Goal: Check status: Check status

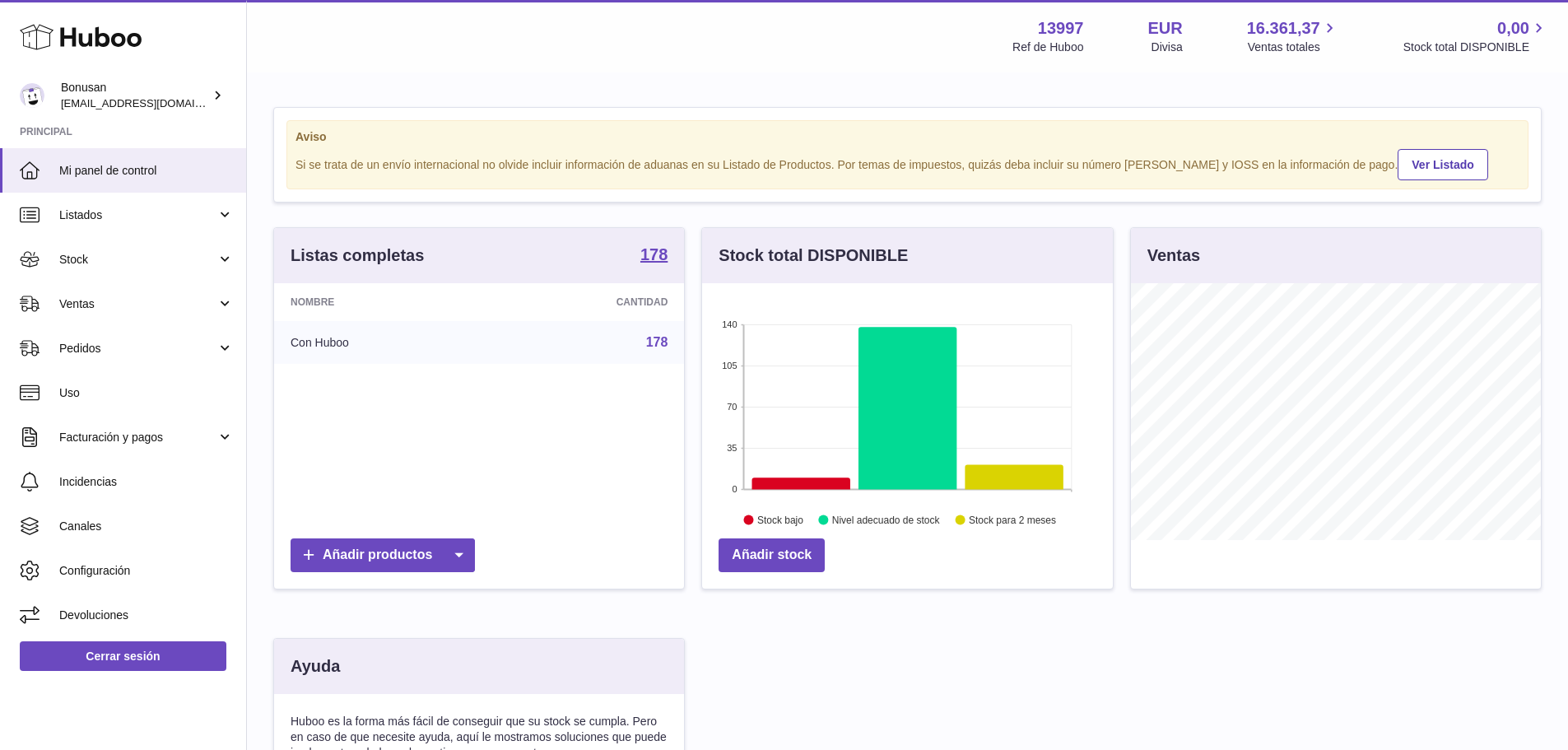
scroll to position [257, 411]
click at [223, 308] on link "Ventas" at bounding box center [123, 304] width 246 height 45
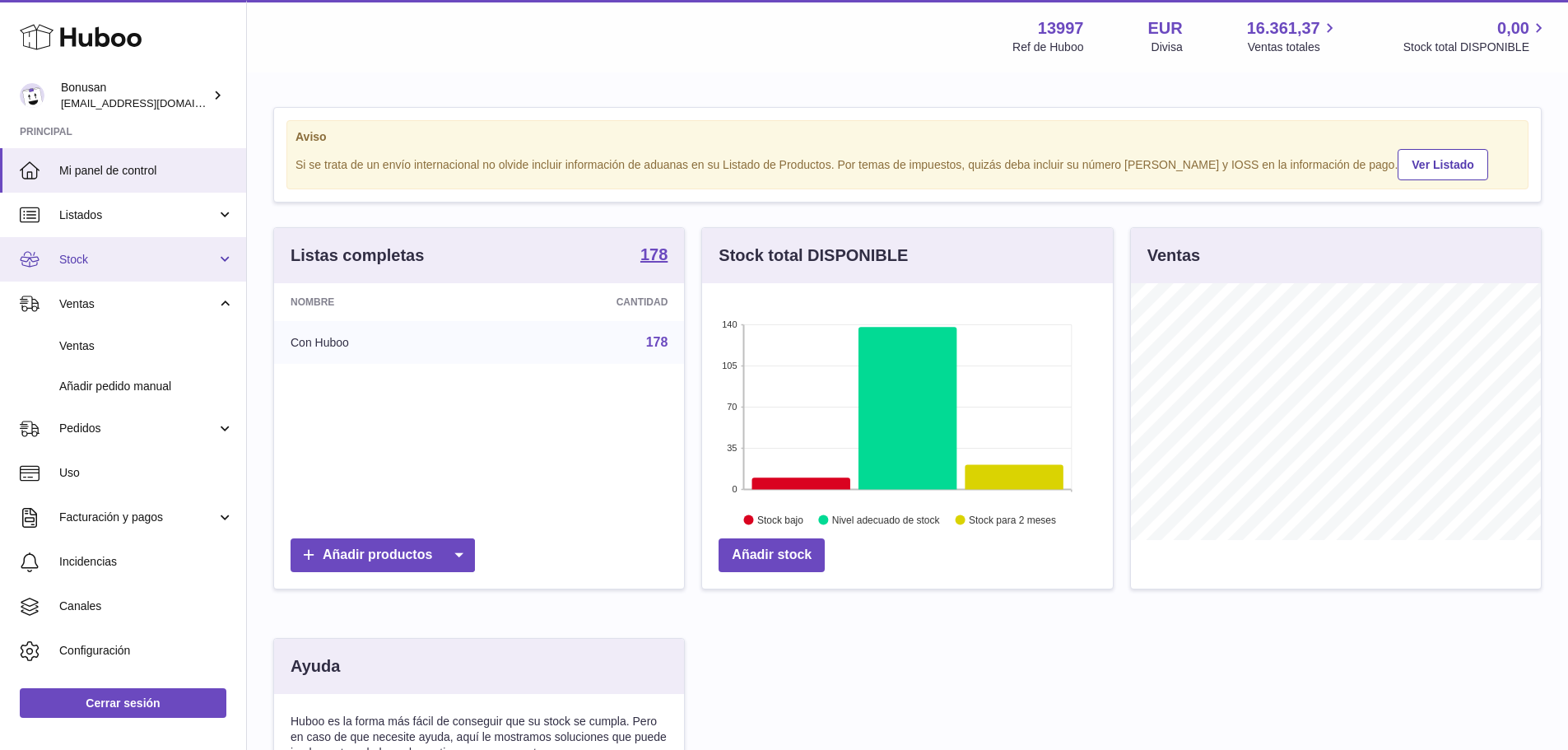
click at [222, 265] on link "Stock" at bounding box center [123, 259] width 246 height 45
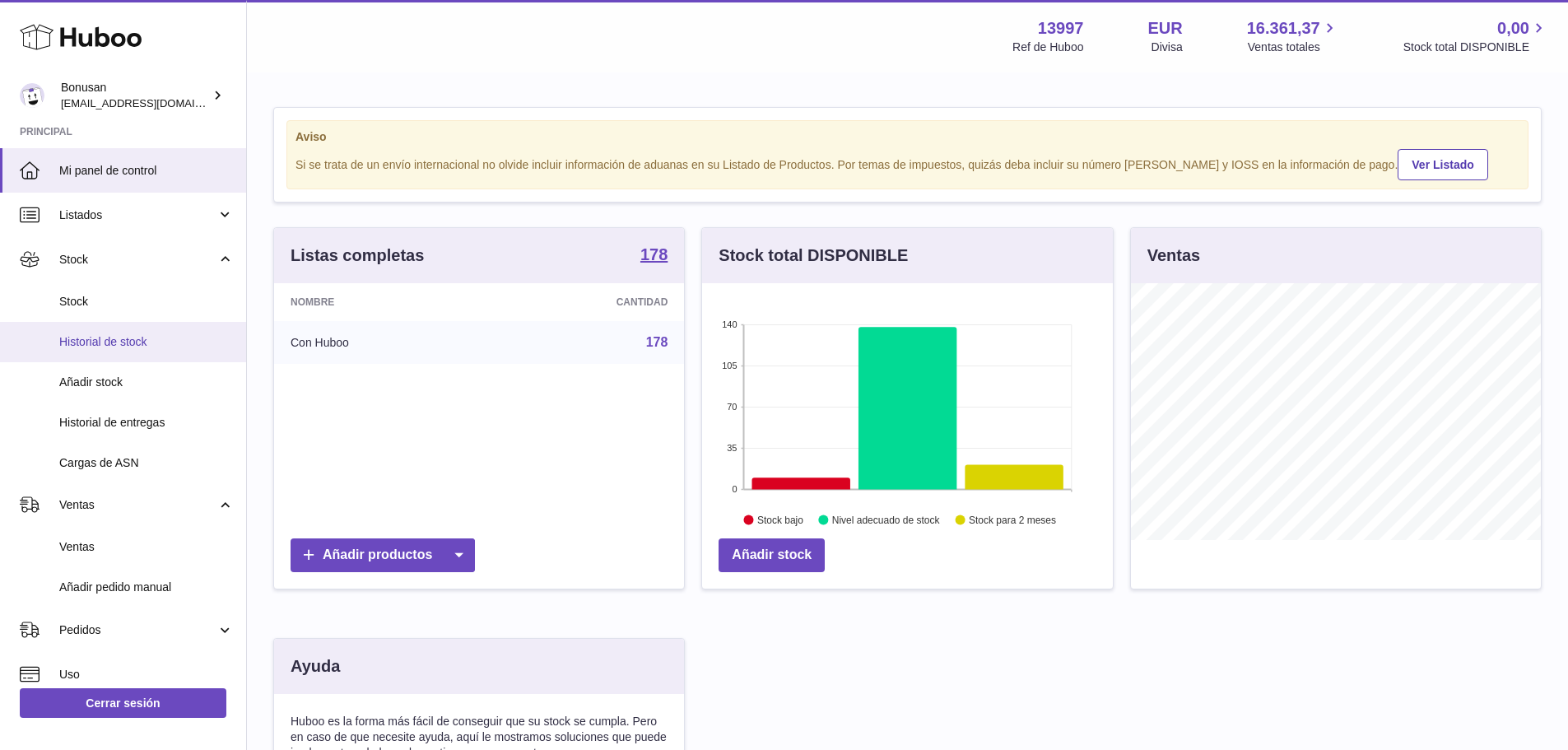
click at [115, 345] on span "Historial de stock" at bounding box center [146, 342] width 174 height 15
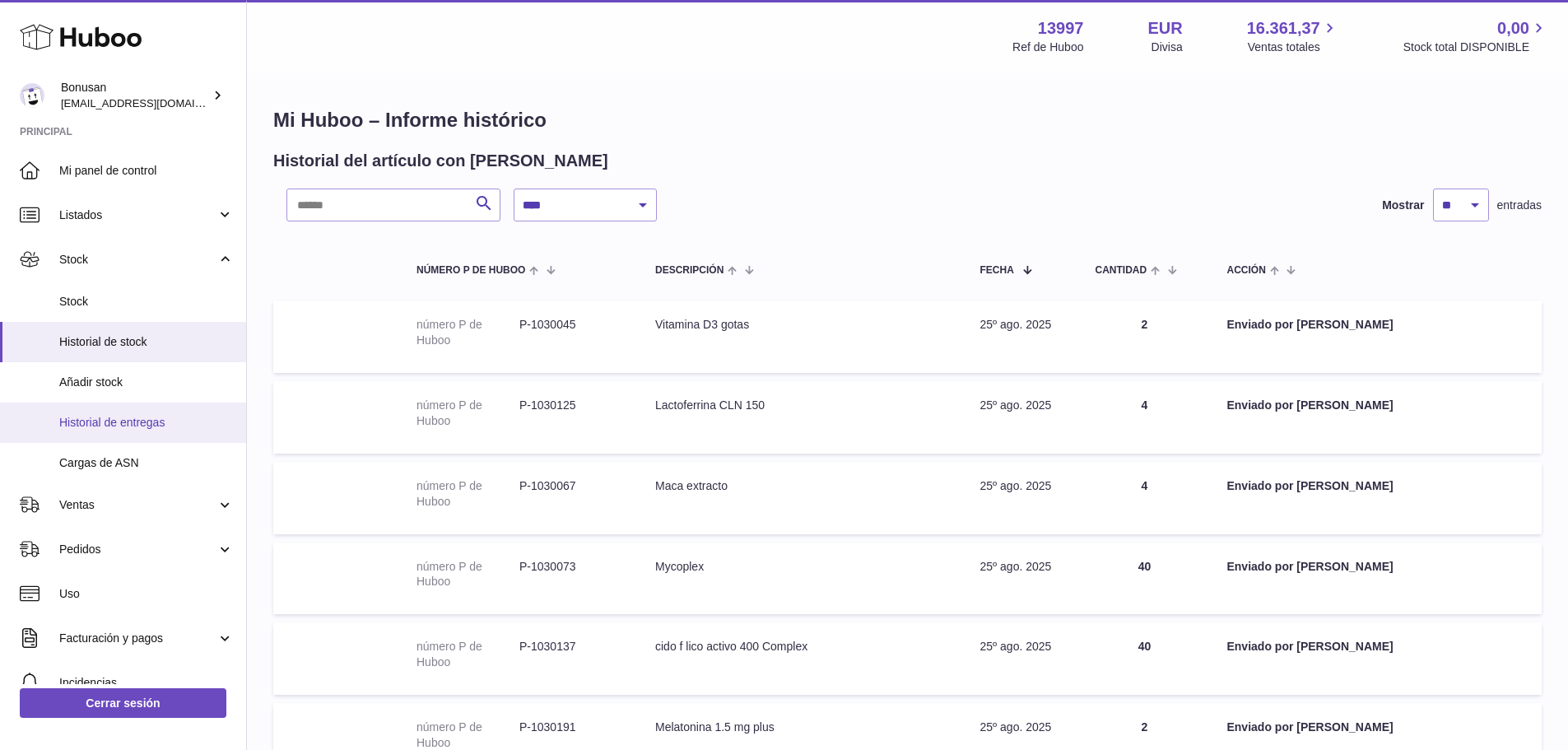
click at [148, 421] on span "Historial de entregas" at bounding box center [146, 423] width 174 height 15
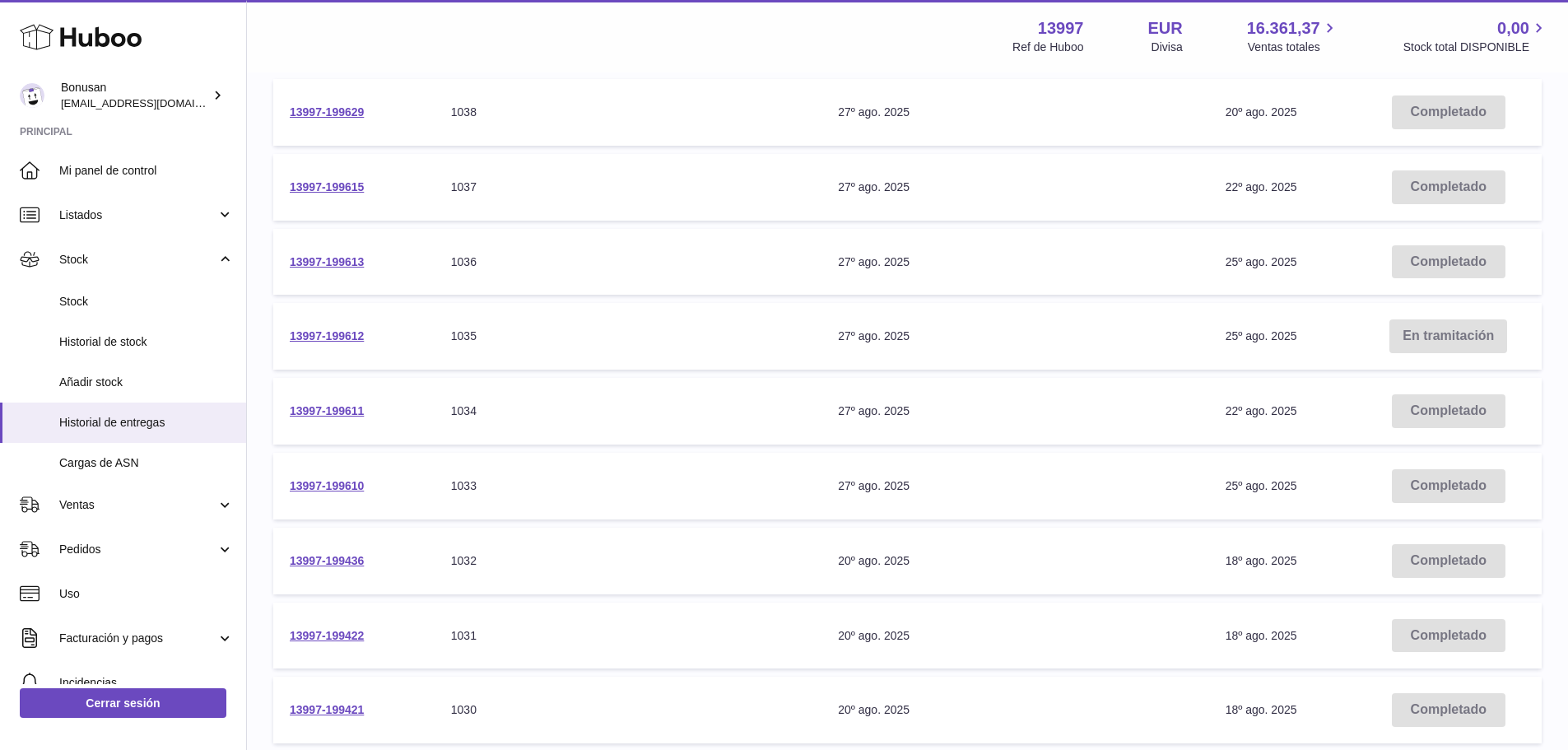
scroll to position [82, 0]
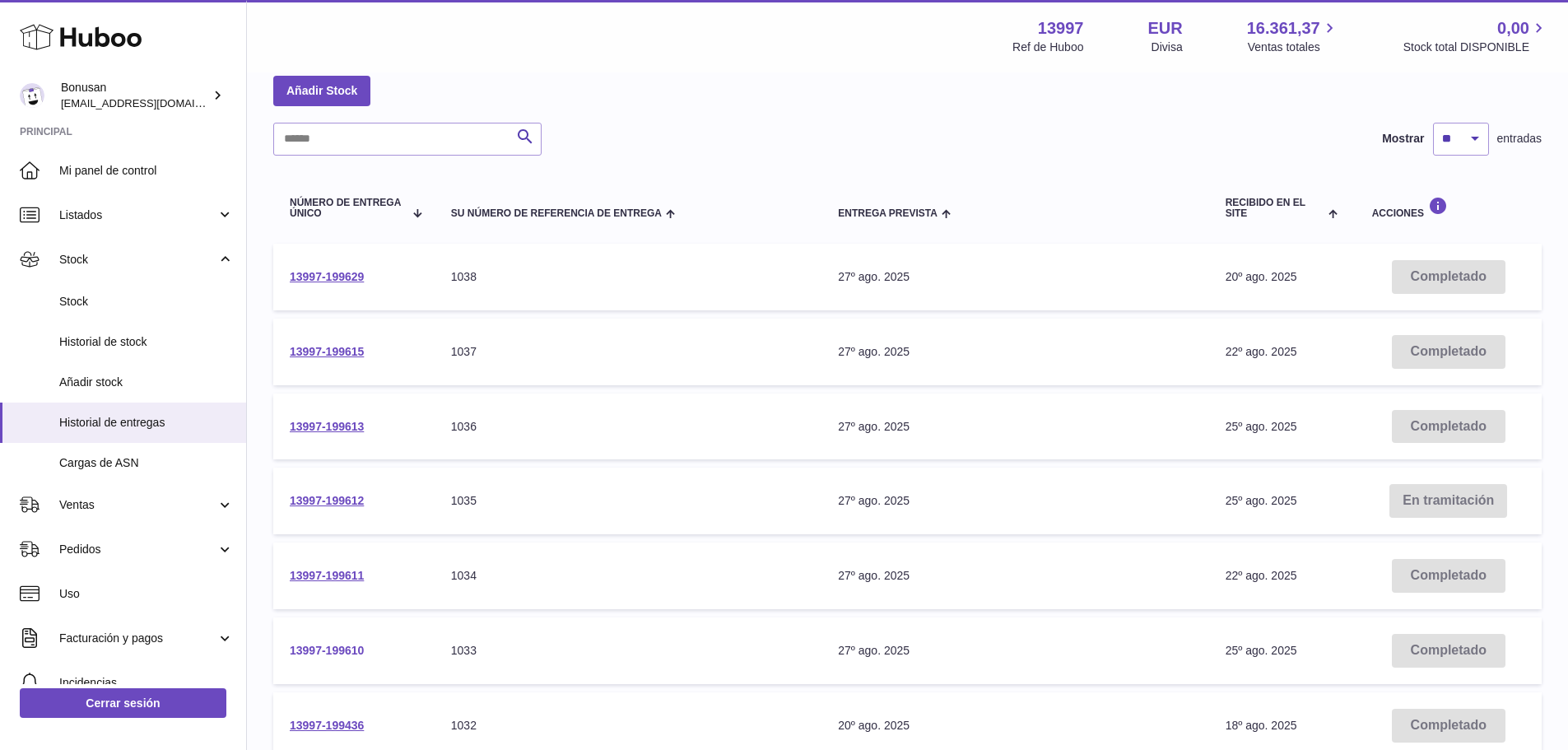
click at [344, 655] on td "13997-199610" at bounding box center [354, 650] width 162 height 67
click at [329, 655] on link "13997-199610" at bounding box center [326, 649] width 74 height 13
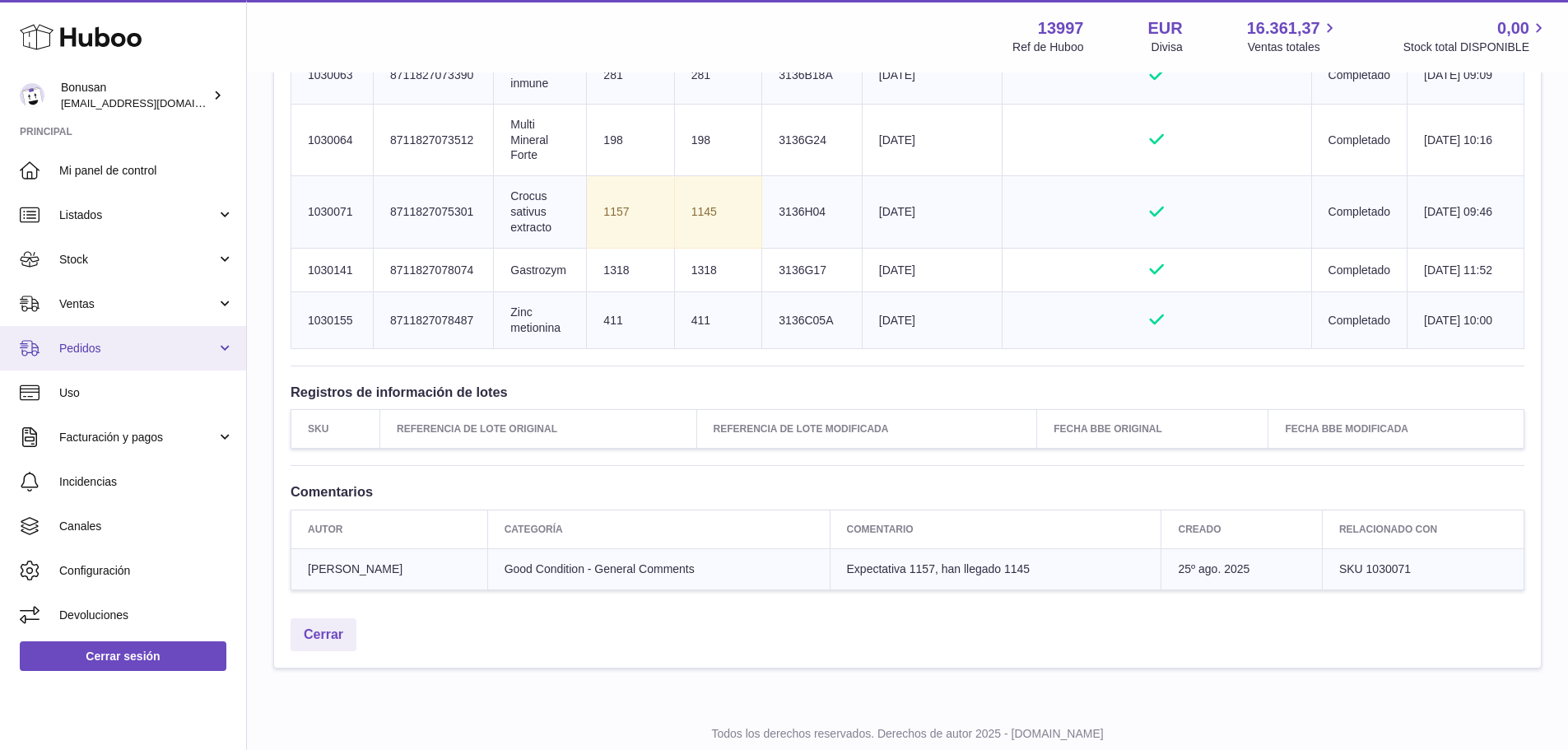
scroll to position [412, 0]
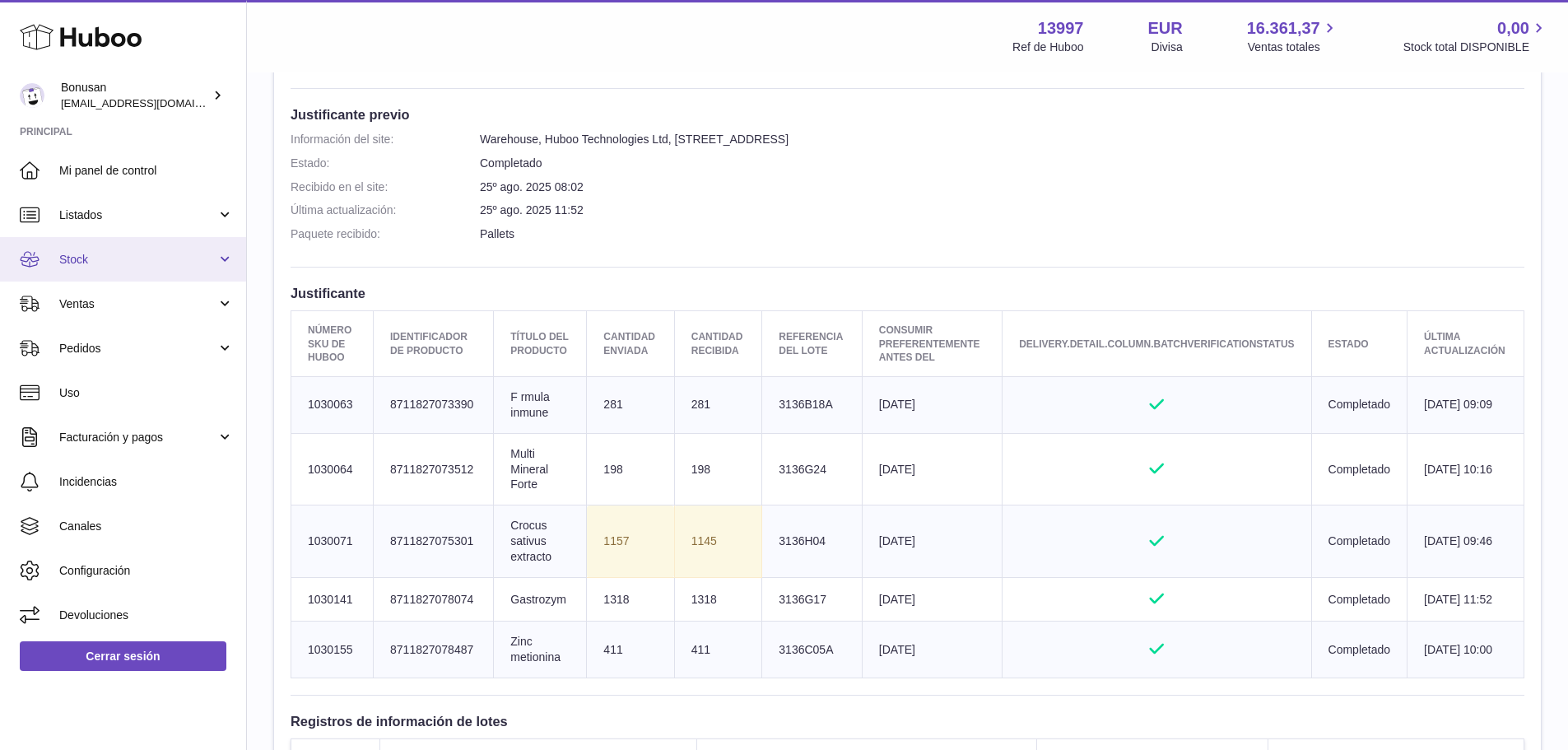
click at [225, 257] on link "Stock" at bounding box center [123, 259] width 246 height 45
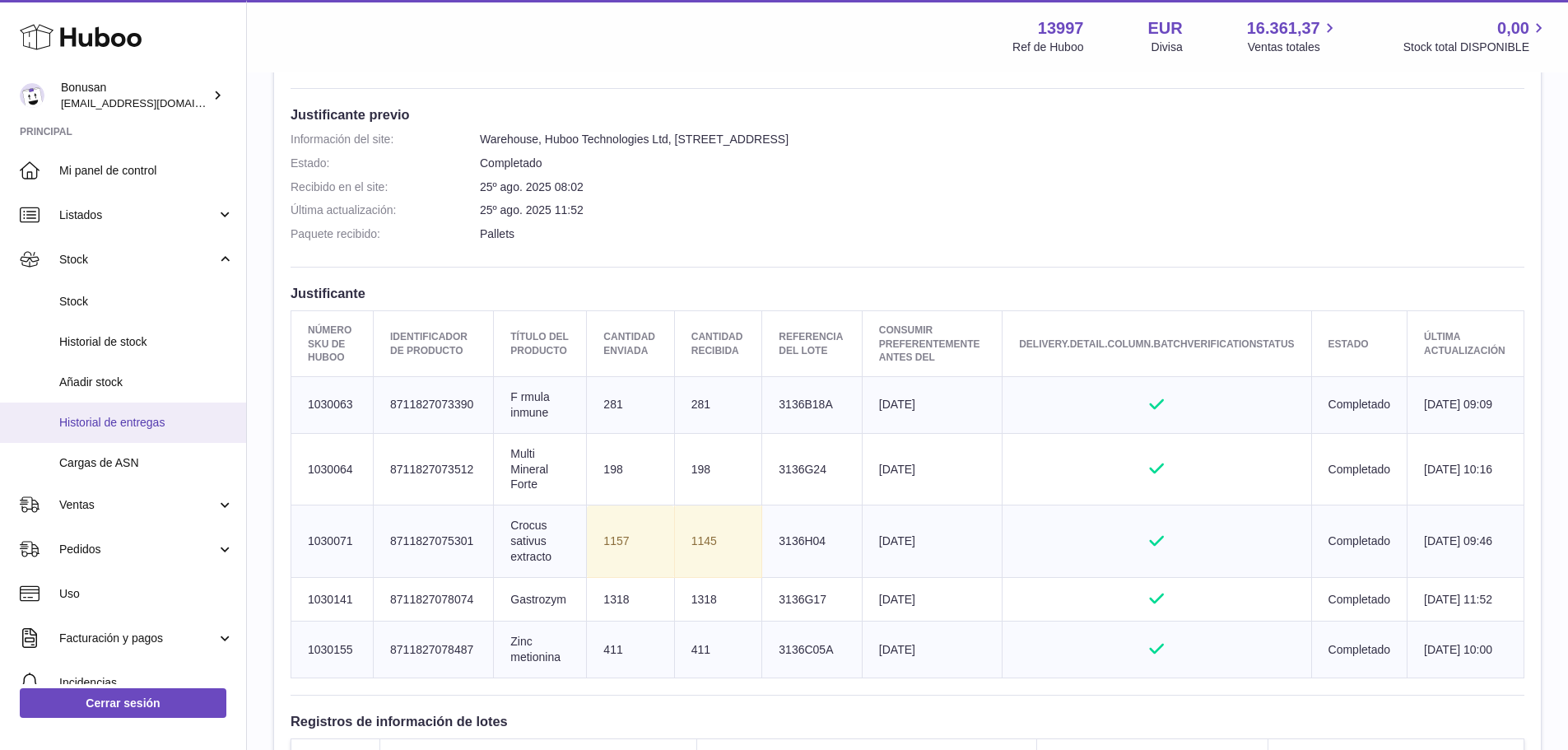
click at [137, 419] on span "Historial de entregas" at bounding box center [146, 423] width 174 height 15
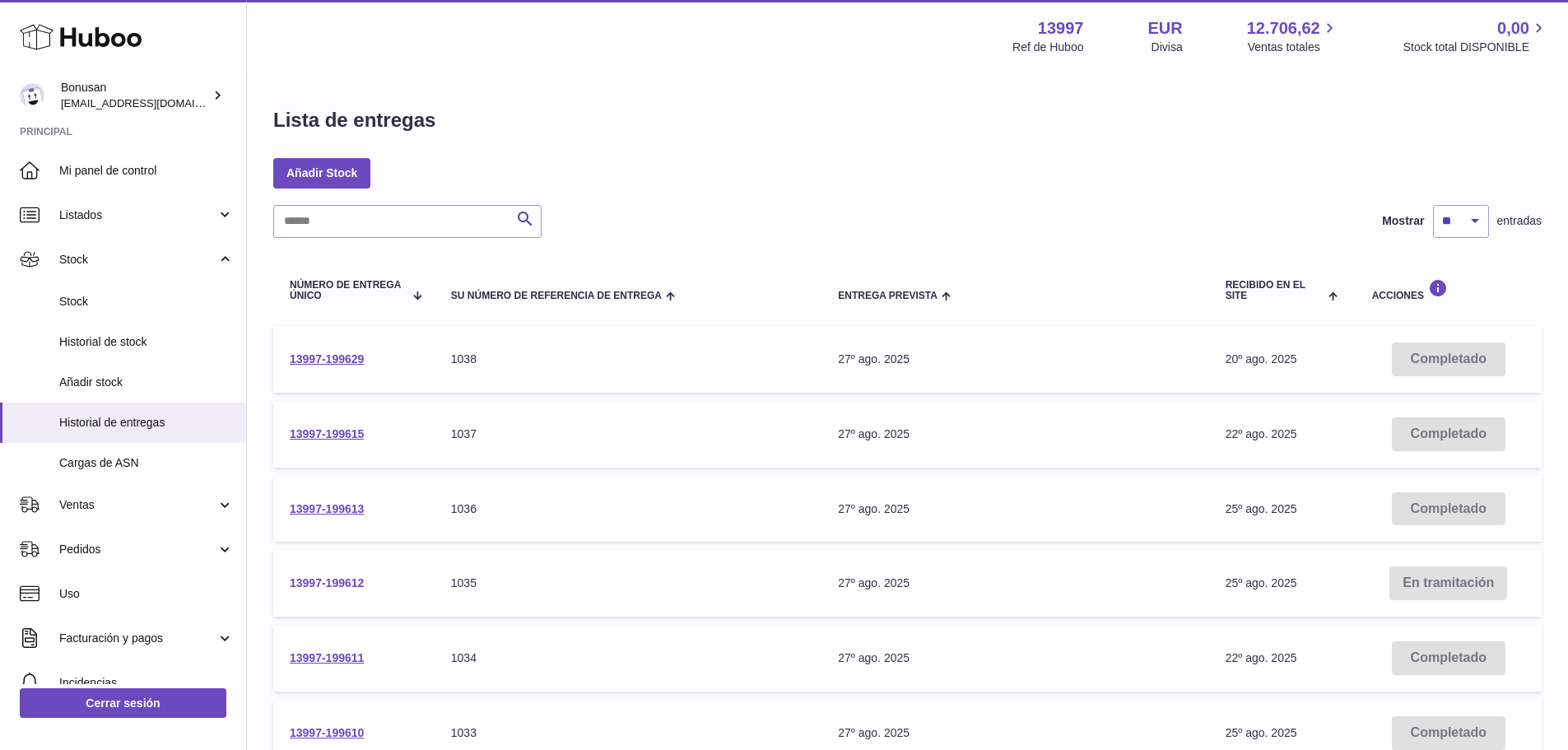
click at [326, 580] on link "13997-199612" at bounding box center [326, 582] width 74 height 13
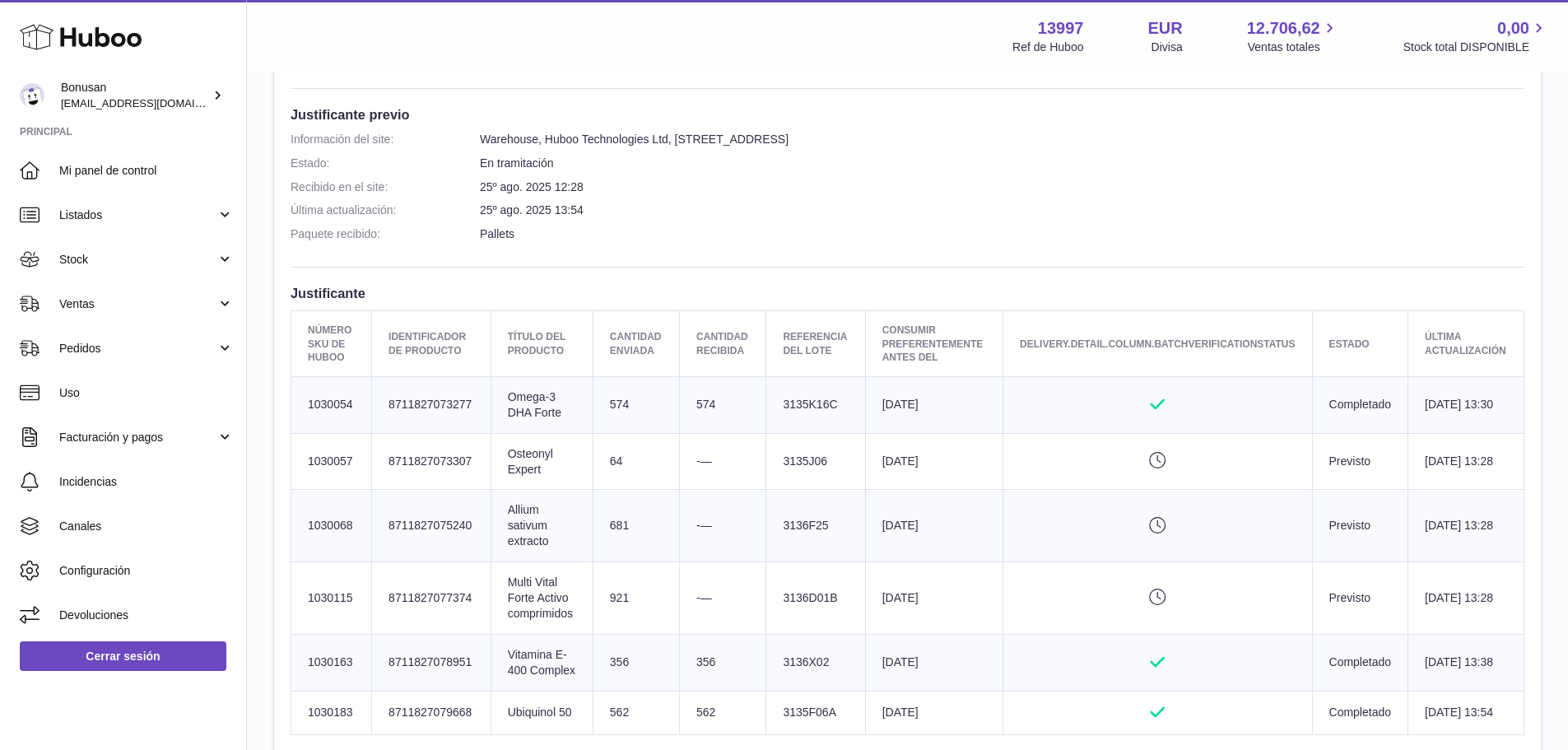
scroll to position [576, 0]
